Goal: Find specific page/section: Find specific page/section

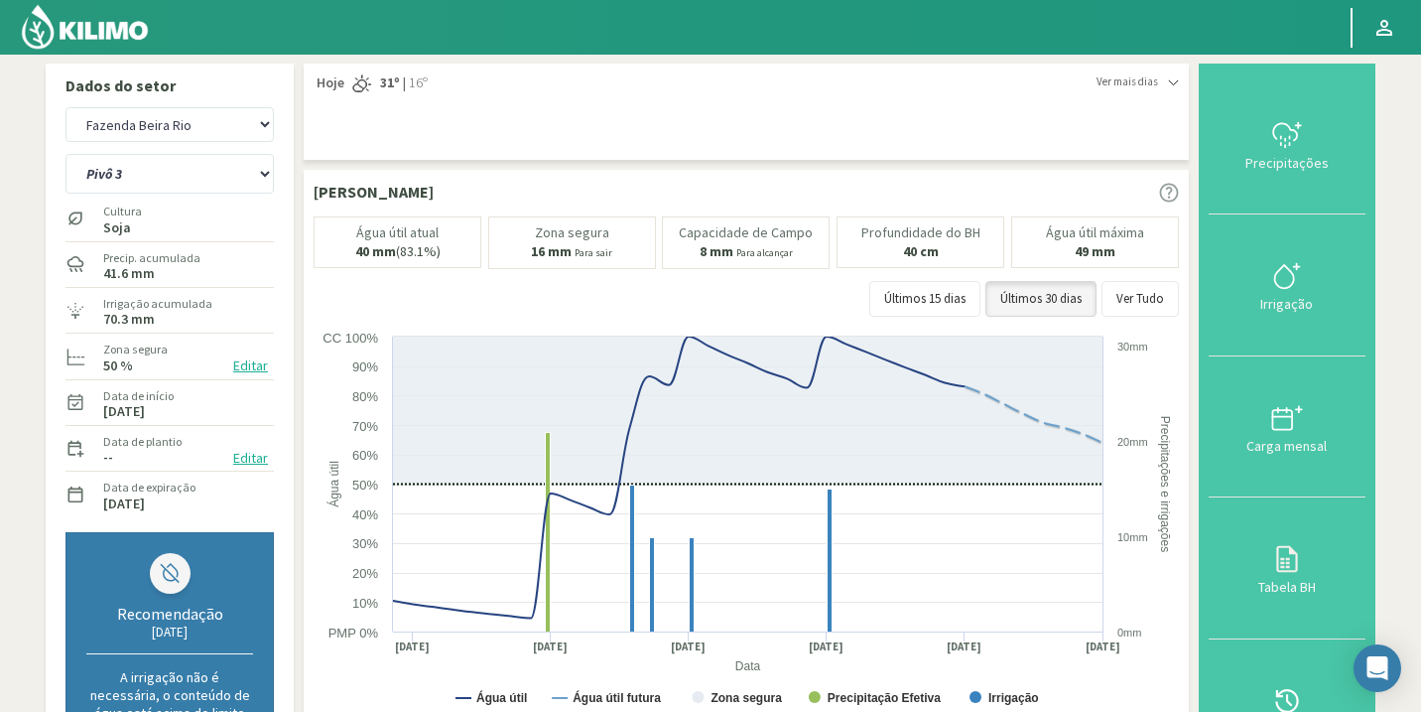
select select "104: Object"
select select "3: Object"
click at [206, 135] on select "Agr. Huertos de Chocalan Agrícola Bakia Agrícola [GEOGRAPHIC_DATA] - IC Agrícol…" at bounding box center [169, 124] width 208 height 35
select select "109: Object"
click at [65, 107] on select "Agr. Huertos de Chocalan Agrícola Bakia Agrícola [GEOGRAPHIC_DATA] - IC Agrícol…" at bounding box center [169, 124] width 208 height 35
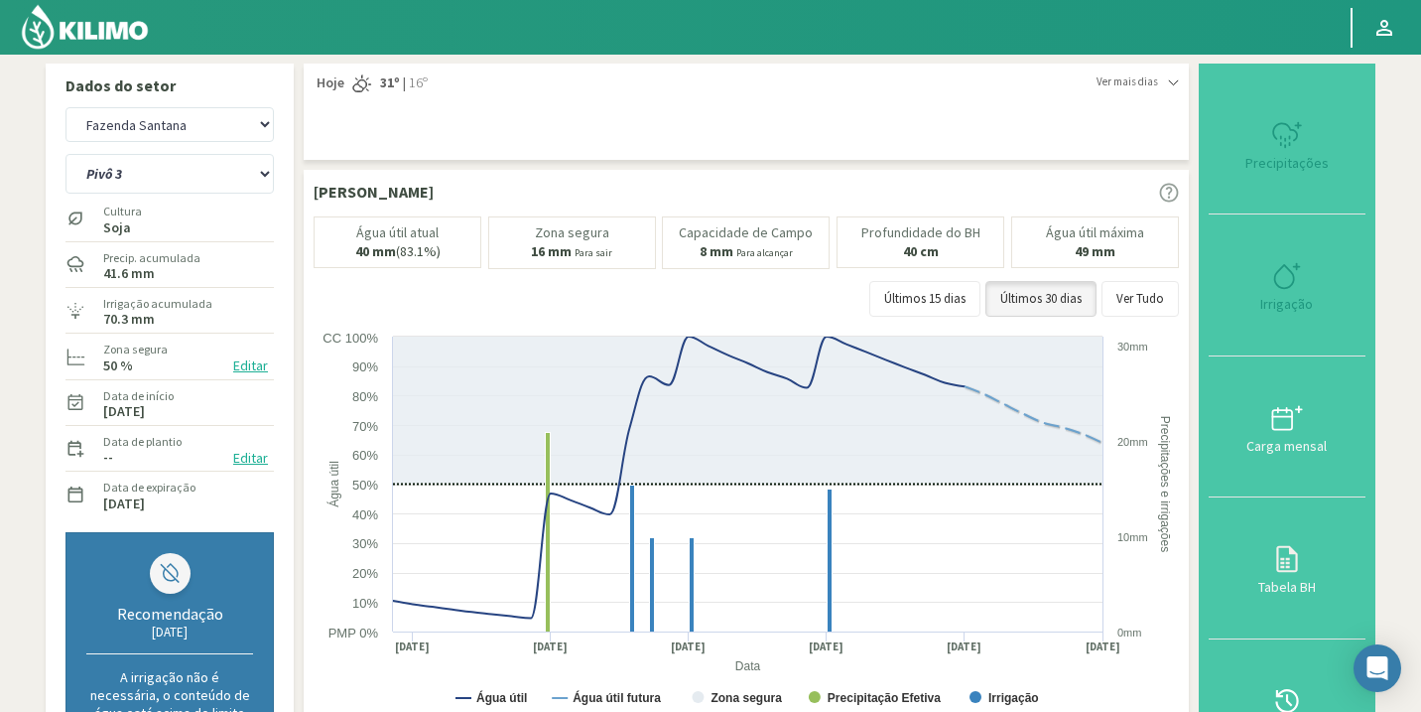
click at [109, 39] on img at bounding box center [85, 27] width 130 height 48
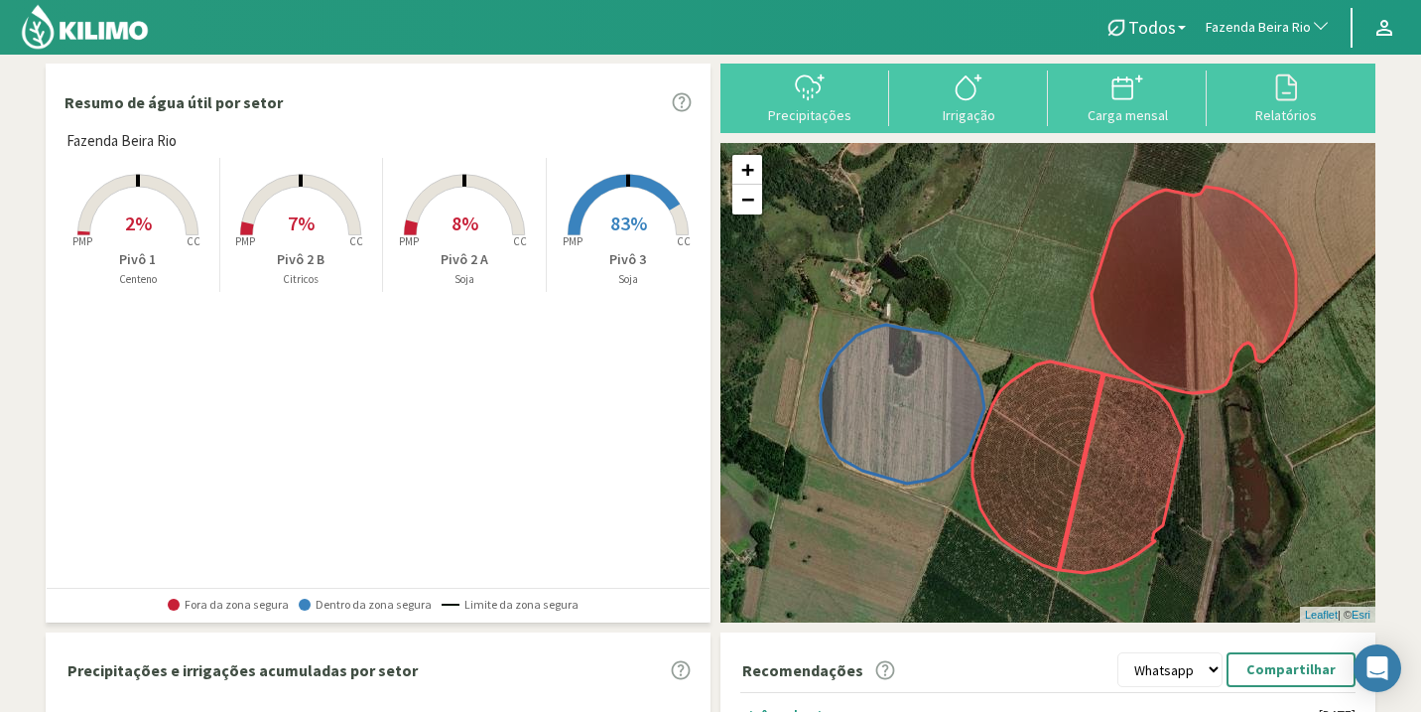
click at [1235, 41] on button "Fazenda Beira Rio" at bounding box center [1268, 28] width 145 height 44
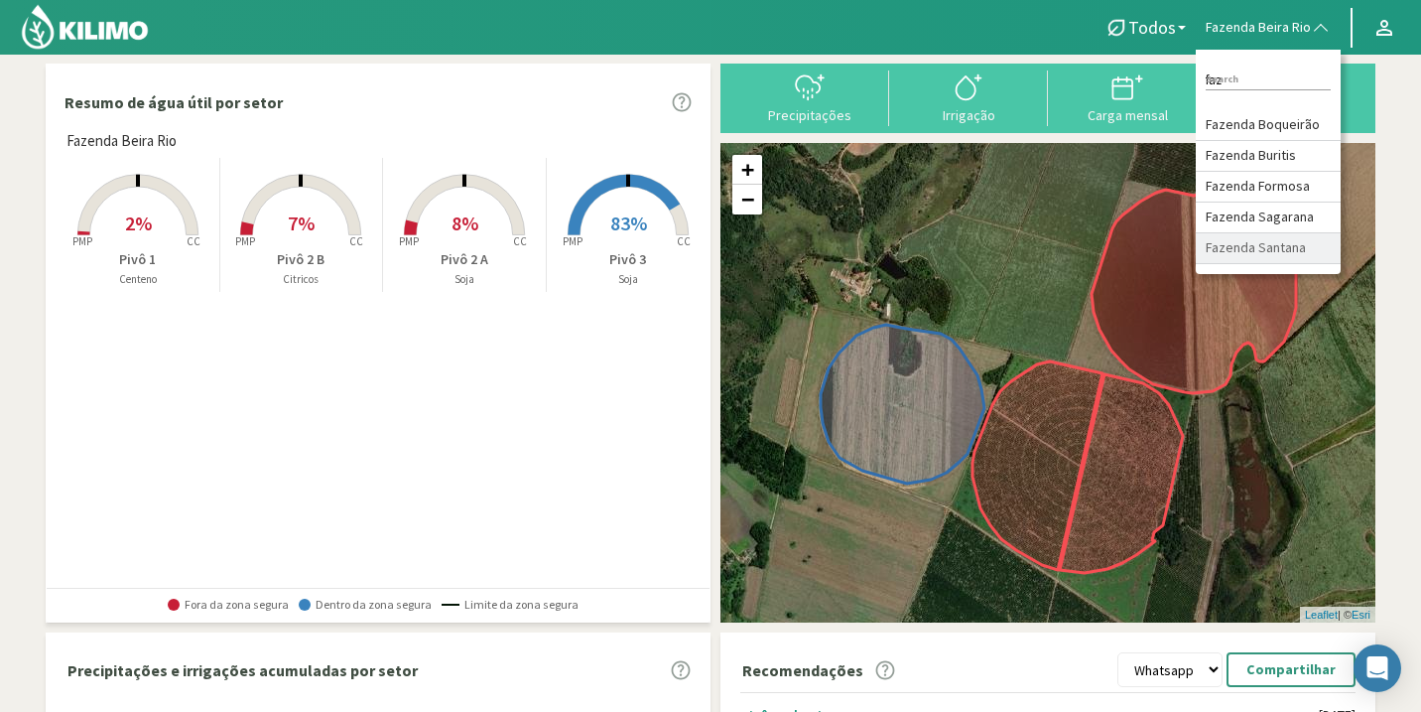
type input "faz"
click at [1268, 248] on li "Fazenda Santana" at bounding box center [1268, 248] width 145 height 31
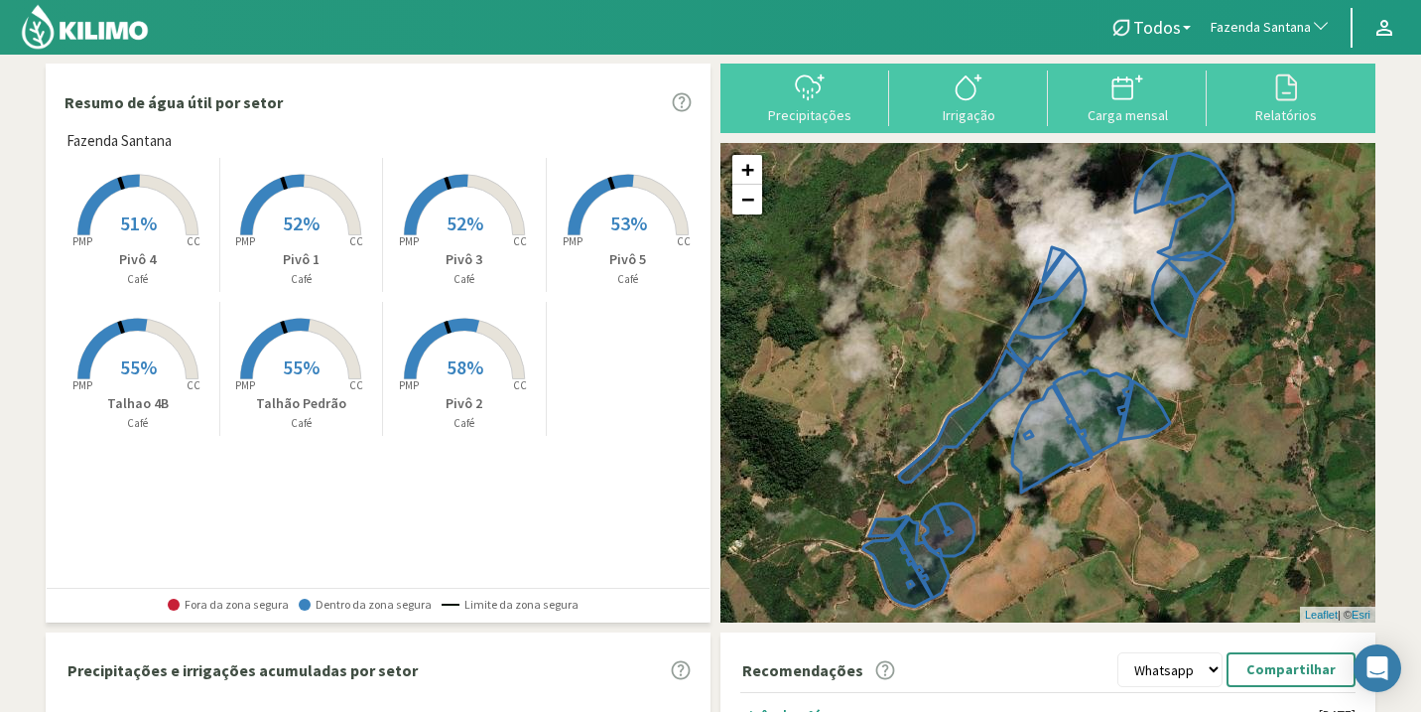
click at [448, 361] on span "58%" at bounding box center [465, 366] width 37 height 25
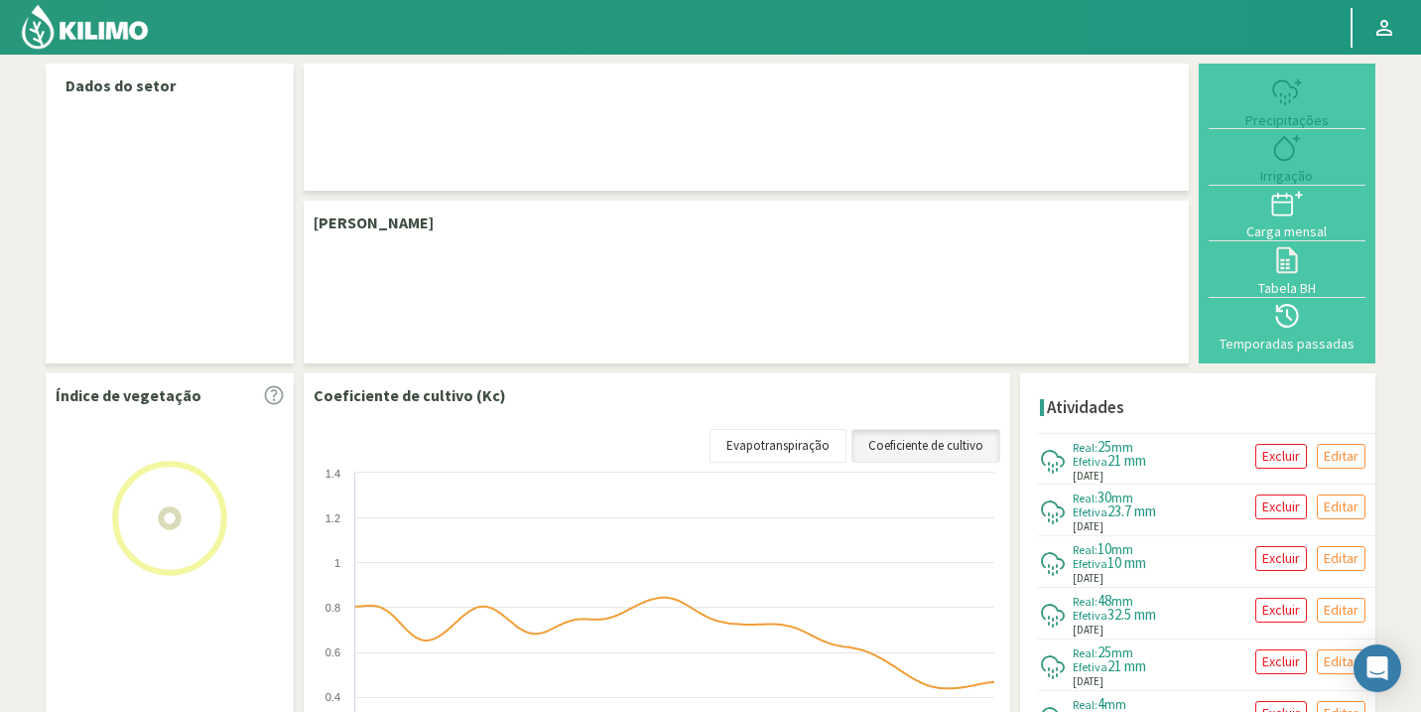
select select "109: Object"
select select "1: Object"
